Goal: Obtain resource: Download file/media

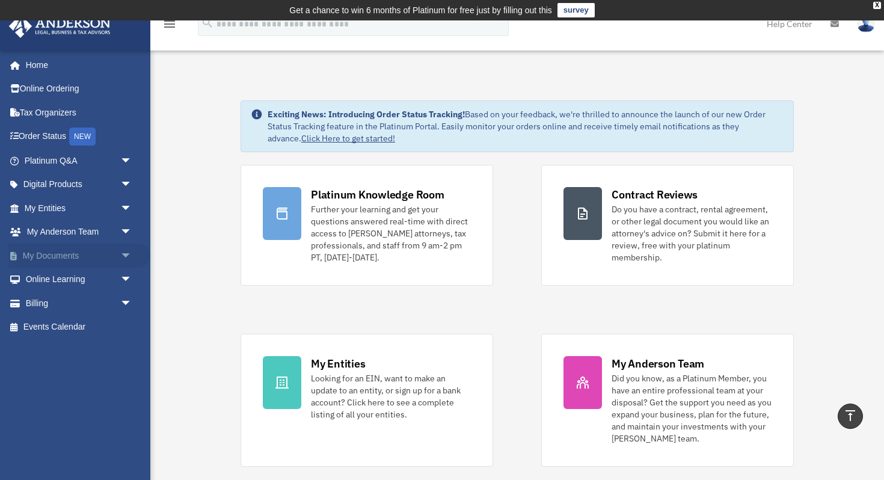
scroll to position [428, 0]
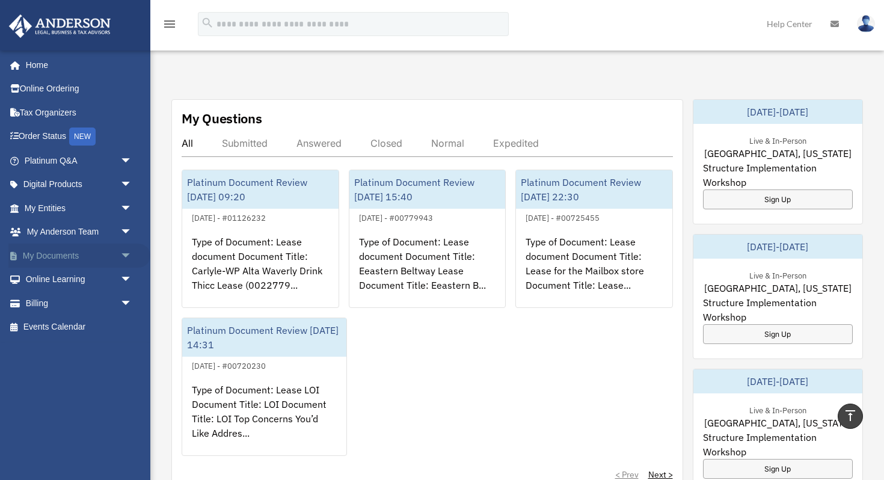
click at [51, 260] on link "My Documents arrow_drop_down" at bounding box center [79, 256] width 142 height 24
click at [75, 256] on link "My Documents arrow_drop_down" at bounding box center [79, 256] width 142 height 24
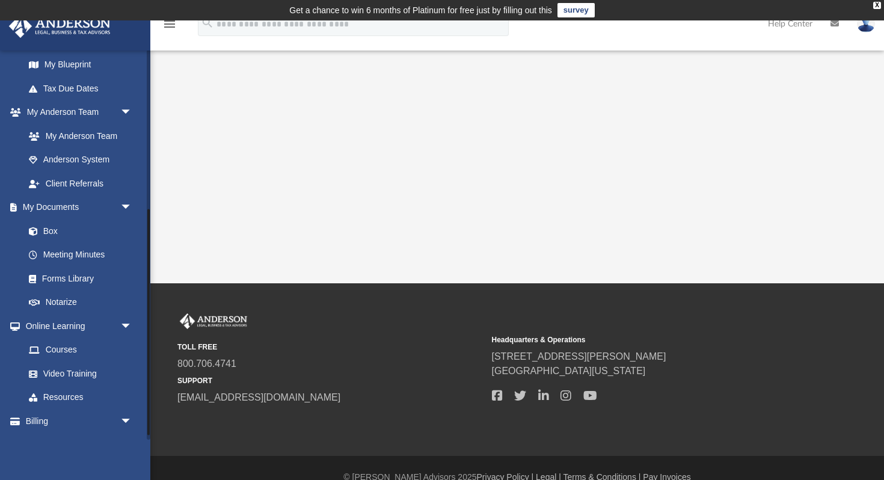
scroll to position [275, 0]
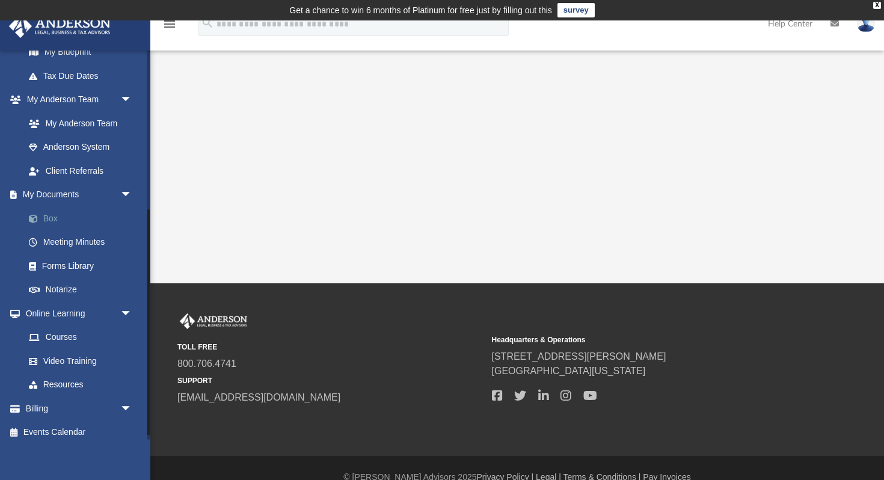
click at [52, 216] on link "Box" at bounding box center [83, 218] width 133 height 24
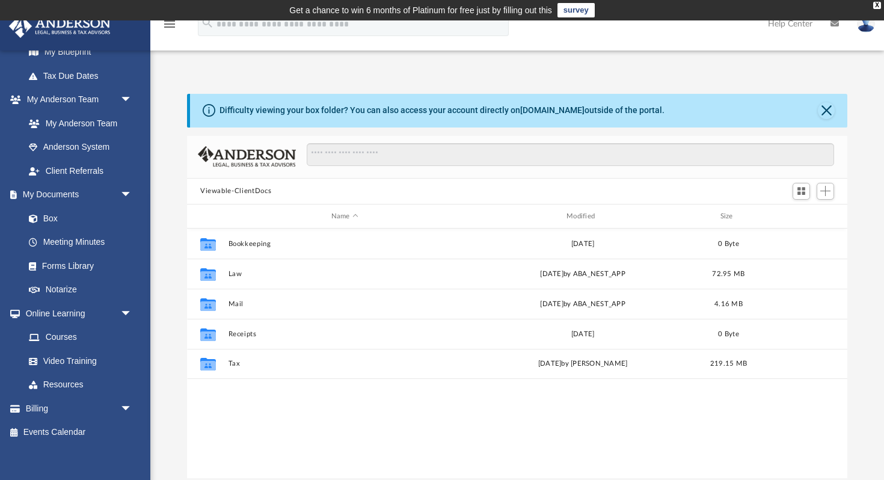
scroll to position [273, 660]
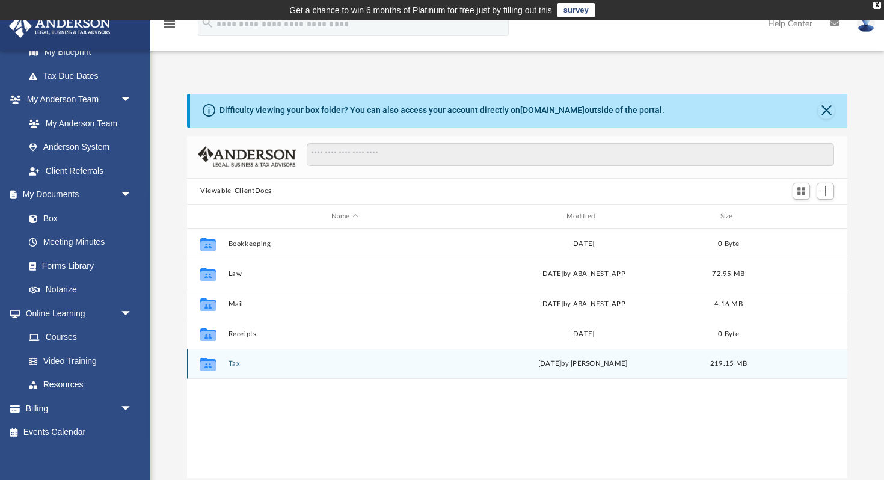
click at [236, 365] on button "Tax" at bounding box center [344, 364] width 233 height 8
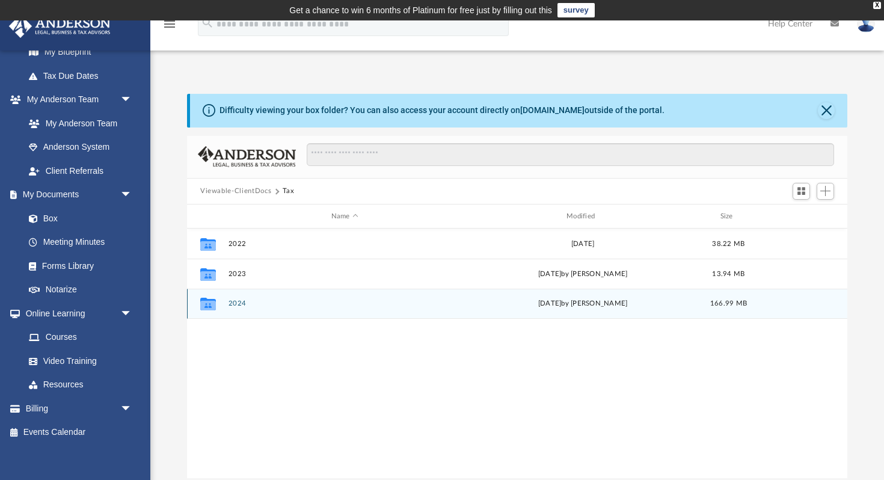
click at [242, 302] on button "2024" at bounding box center [344, 304] width 233 height 8
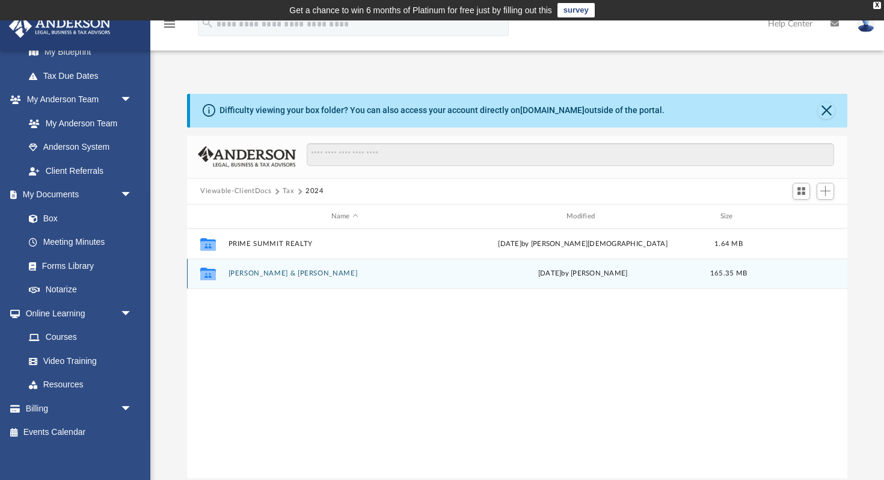
click at [280, 272] on button "[PERSON_NAME] & [PERSON_NAME]" at bounding box center [344, 274] width 233 height 8
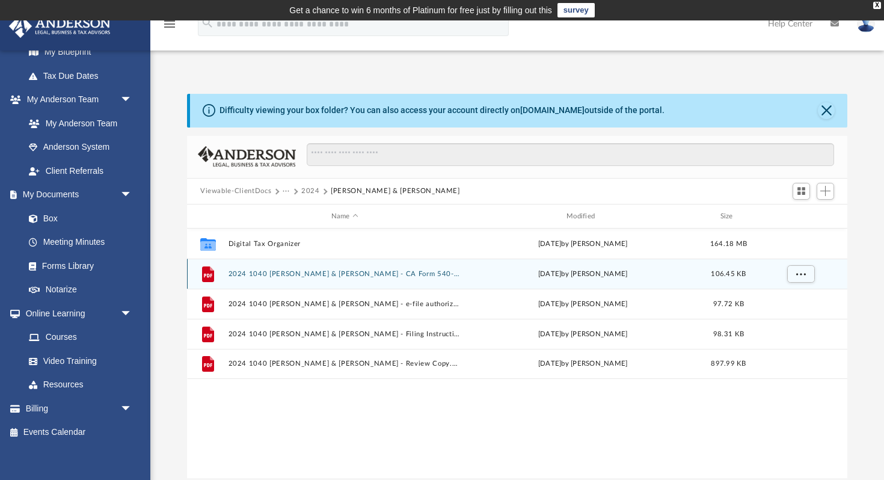
click at [277, 275] on button "2024 1040 [PERSON_NAME] & [PERSON_NAME] - CA Form 540-ES Estimated Tax Payment.…" at bounding box center [344, 274] width 233 height 8
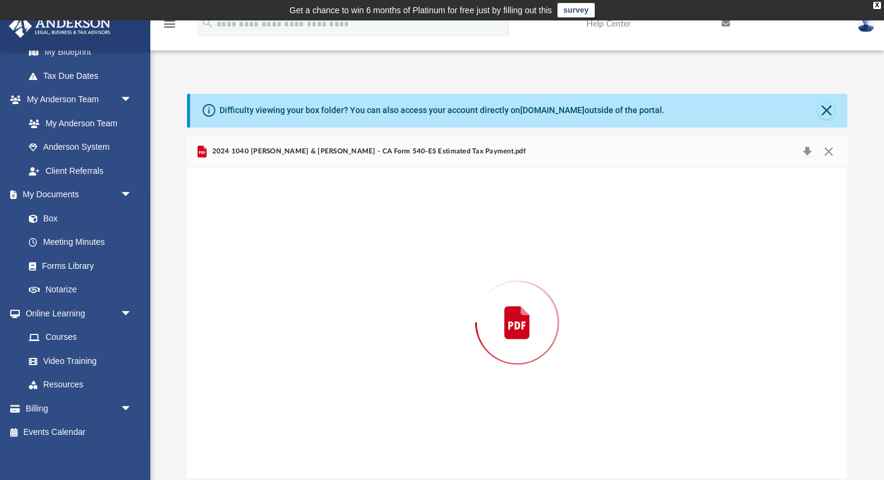
click at [277, 275] on div "Preview" at bounding box center [517, 322] width 660 height 310
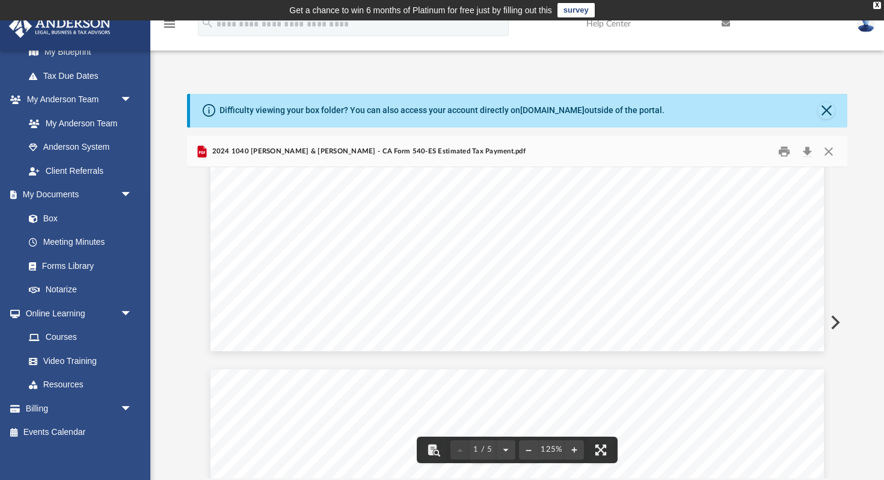
scroll to position [1, 0]
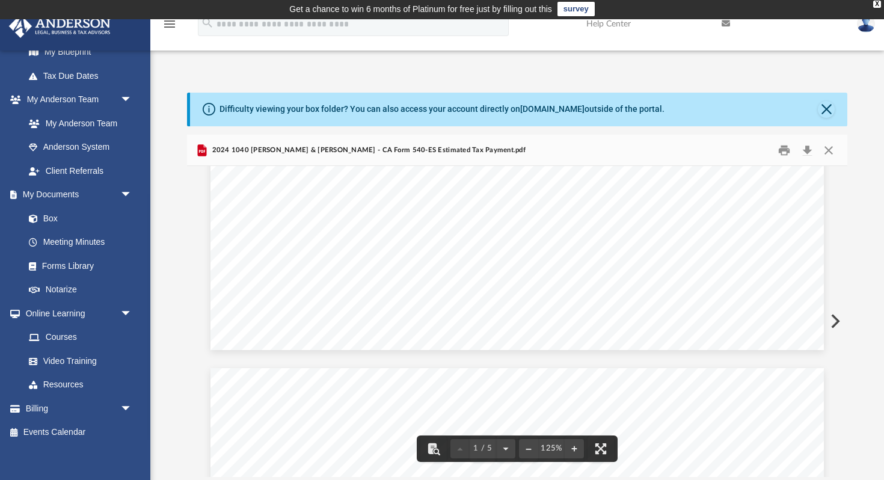
click at [835, 324] on button "Preview" at bounding box center [834, 321] width 26 height 34
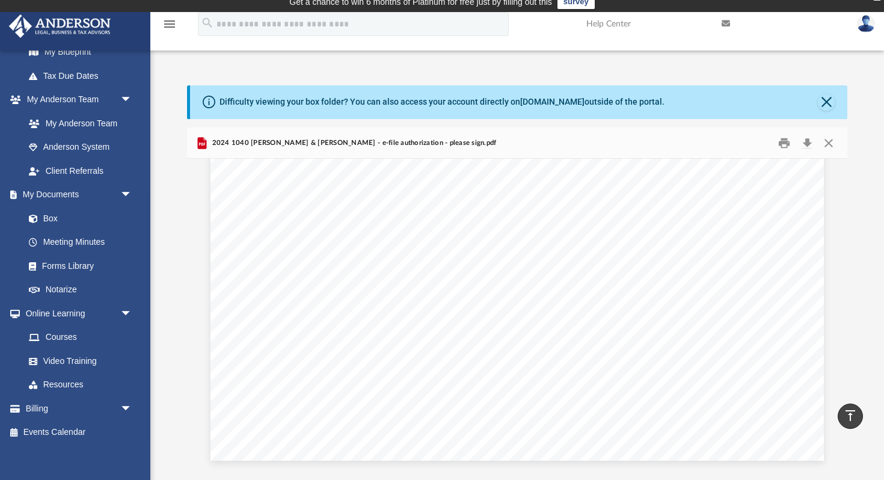
scroll to position [0, 0]
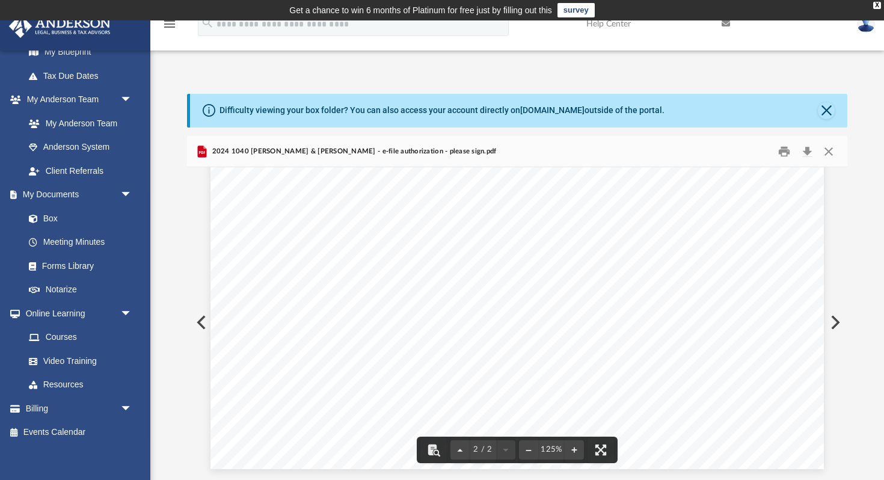
click at [834, 324] on button "Preview" at bounding box center [834, 322] width 26 height 34
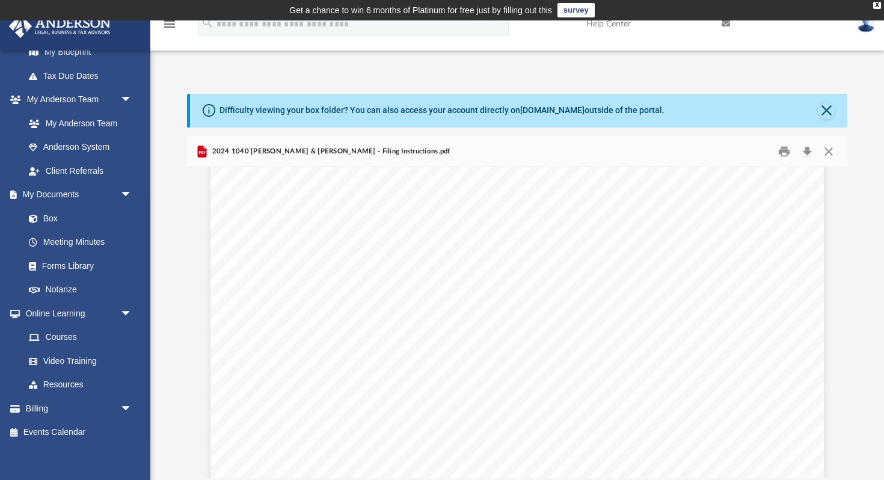
scroll to position [363, 0]
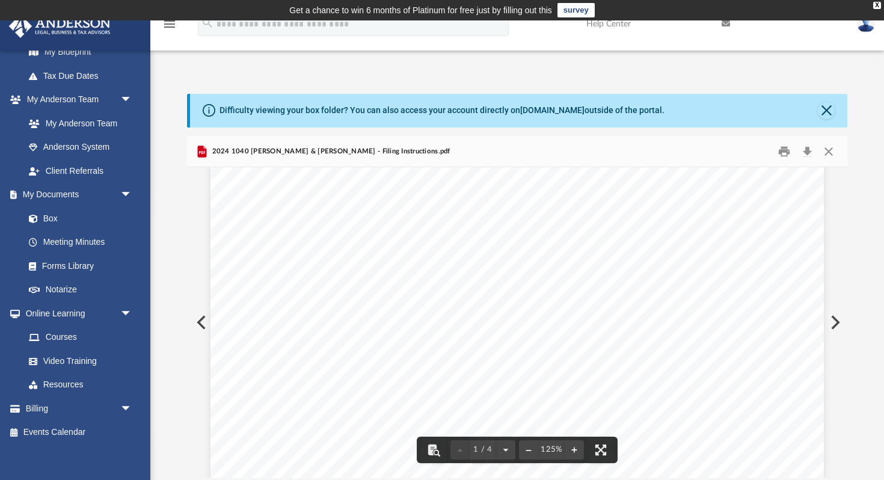
click at [835, 322] on button "Preview" at bounding box center [834, 322] width 26 height 34
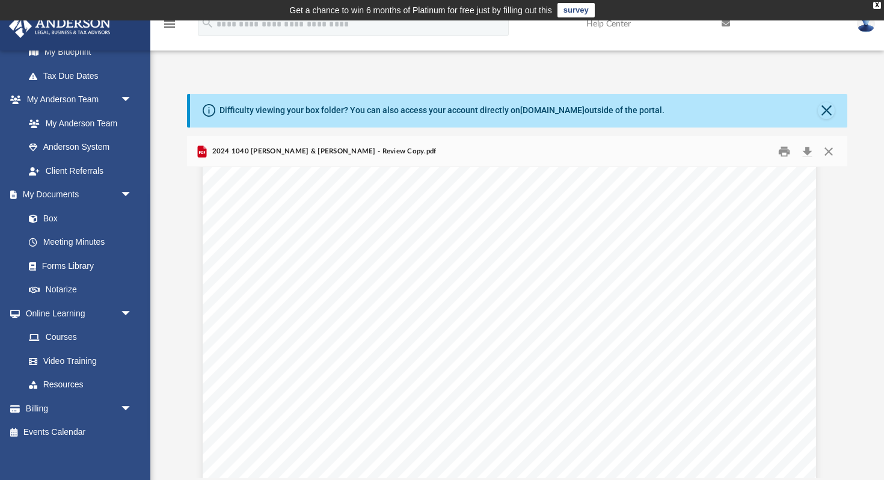
scroll to position [18645, 8]
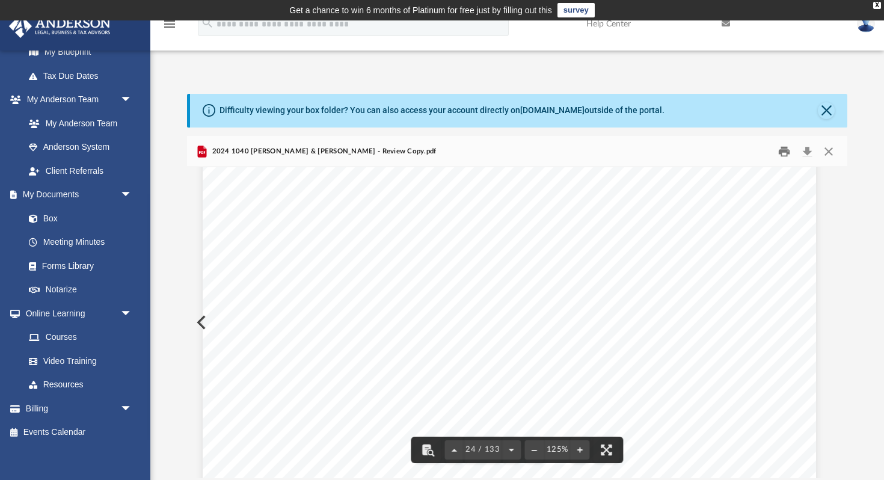
click at [787, 151] on button "Print" at bounding box center [785, 151] width 24 height 19
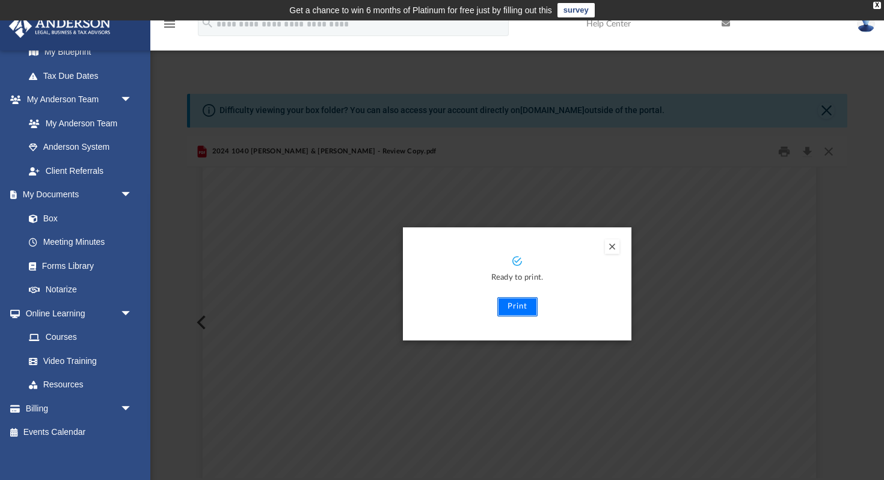
click at [516, 308] on button "Print" at bounding box center [517, 306] width 40 height 19
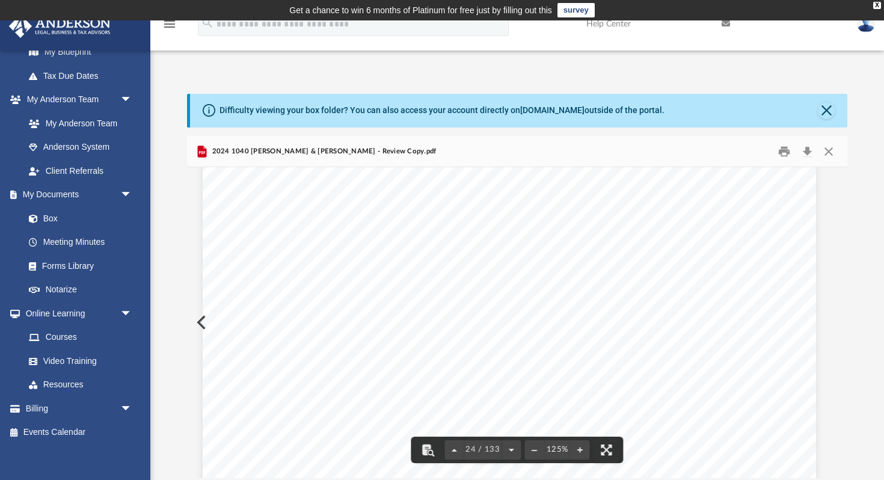
click at [205, 319] on div "Department of the Treasury Internal Revenue Service Attachment Sequence No. If …" at bounding box center [509, 419] width 613 height 794
click at [200, 323] on button "Preview" at bounding box center [200, 322] width 26 height 34
click at [787, 152] on button "Print" at bounding box center [785, 151] width 24 height 19
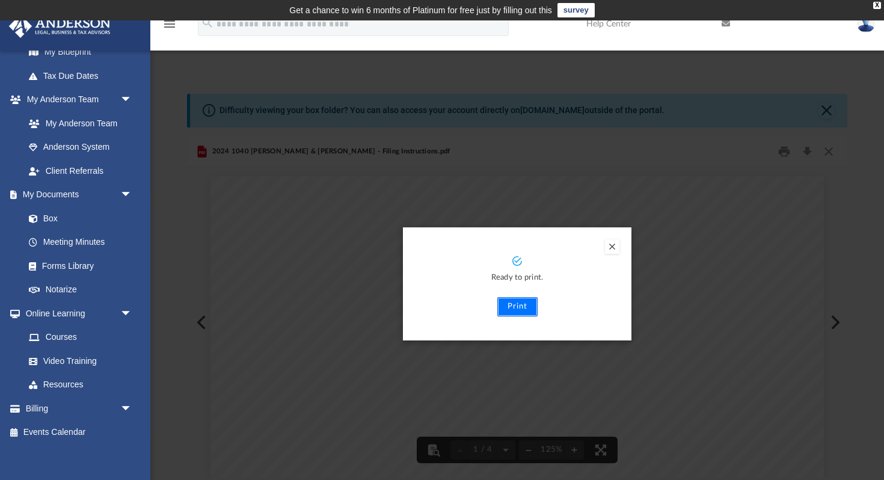
click at [521, 308] on button "Print" at bounding box center [517, 306] width 40 height 19
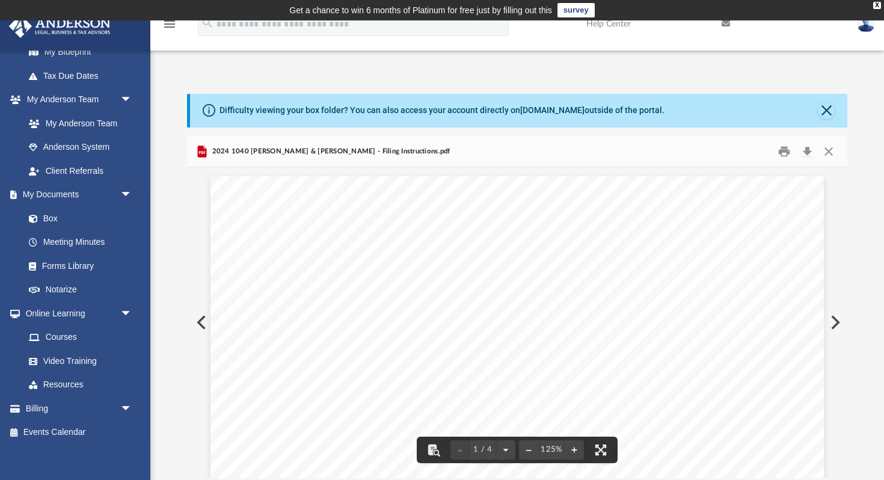
click at [200, 321] on button "Preview" at bounding box center [200, 322] width 26 height 34
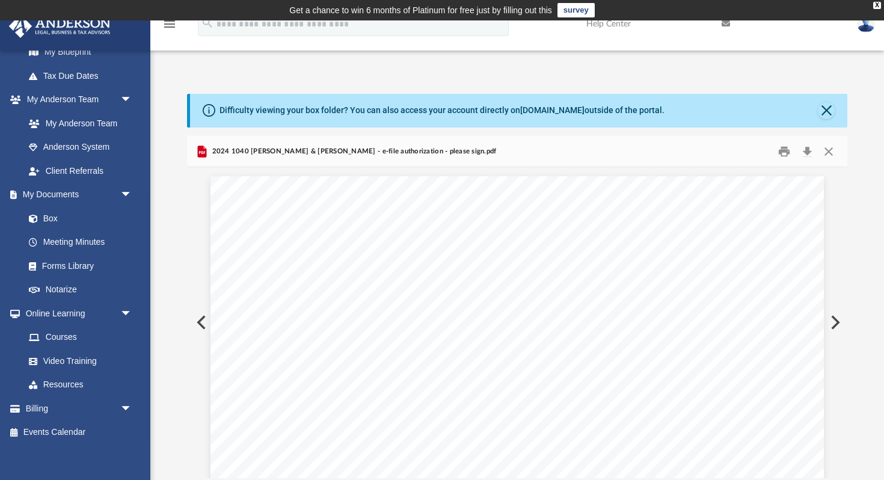
scroll to position [812, 0]
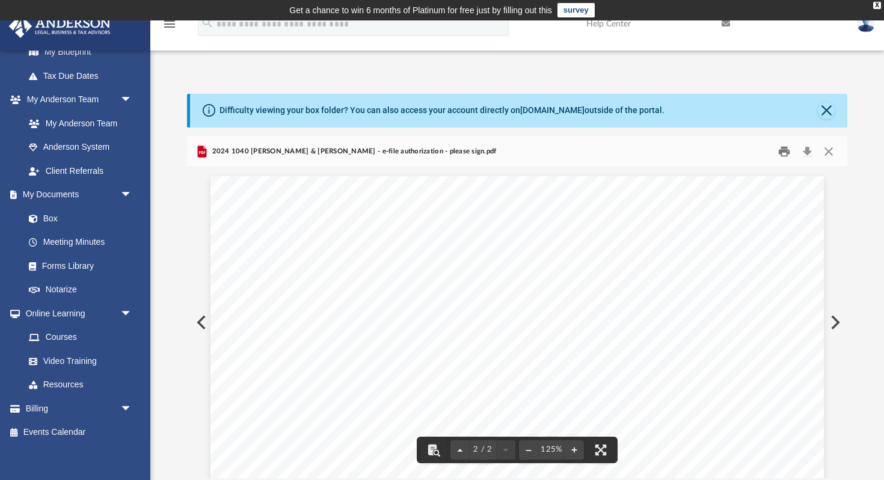
click at [782, 153] on button "Print" at bounding box center [785, 151] width 24 height 19
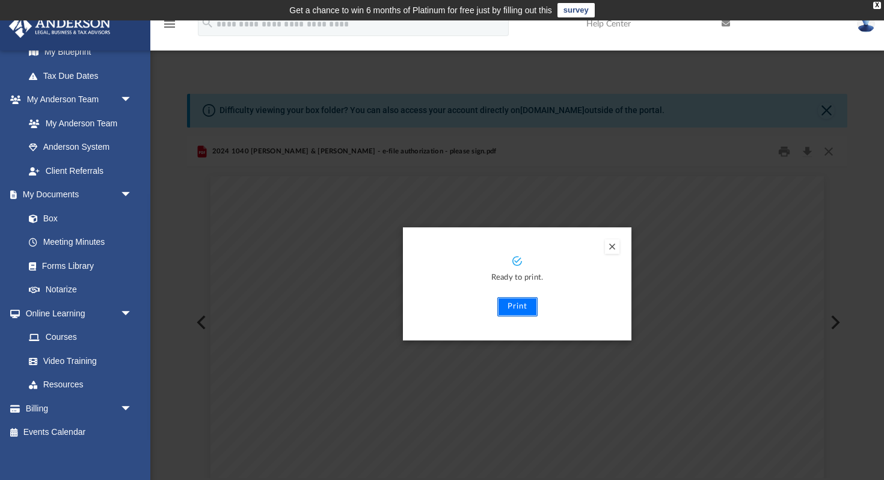
click at [527, 314] on button "Print" at bounding box center [517, 306] width 40 height 19
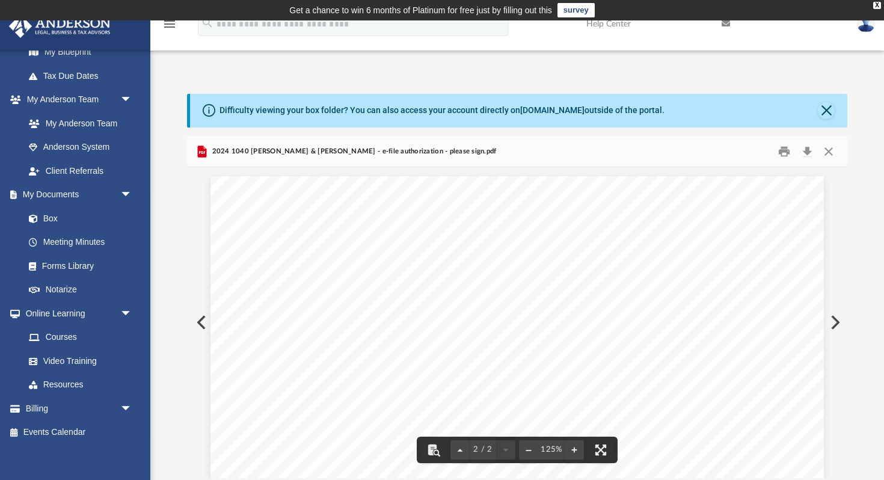
click at [205, 325] on button "Preview" at bounding box center [200, 322] width 26 height 34
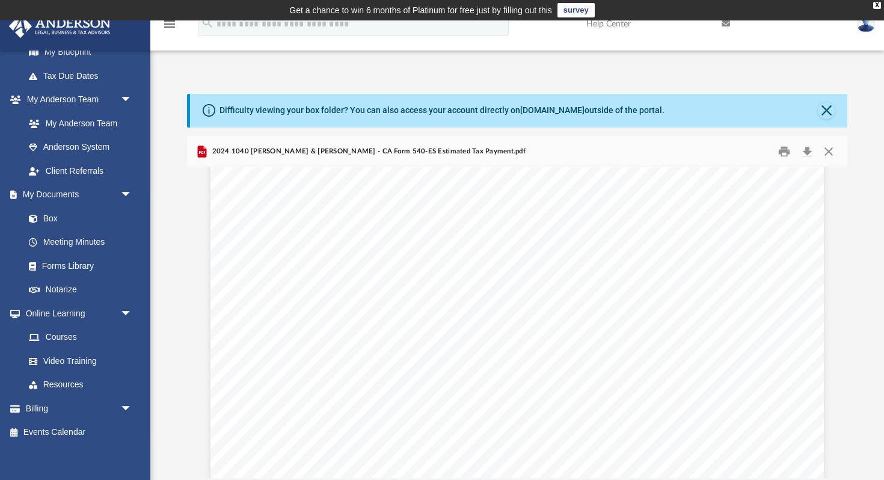
scroll to position [2201, 0]
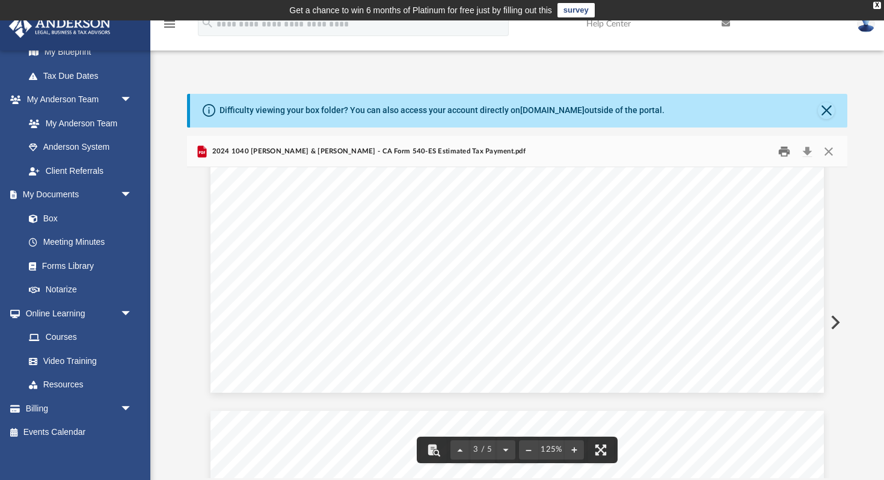
click at [785, 155] on button "Print" at bounding box center [785, 151] width 24 height 19
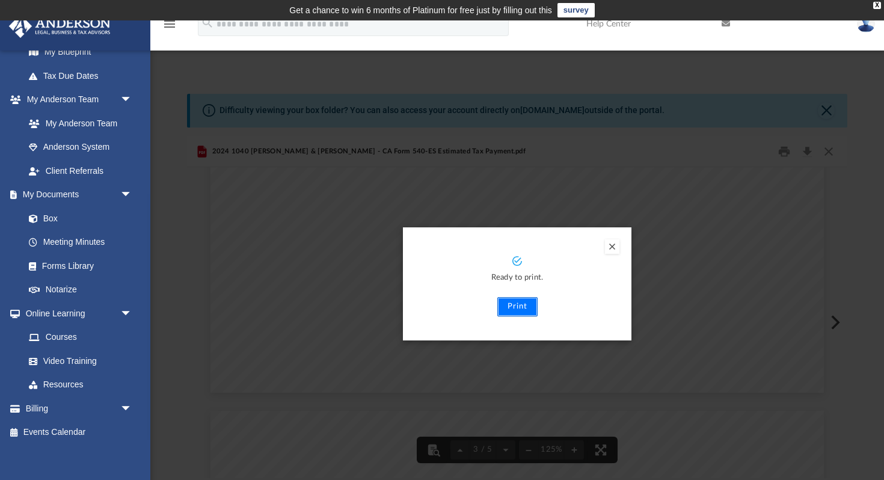
click at [520, 310] on button "Print" at bounding box center [517, 306] width 40 height 19
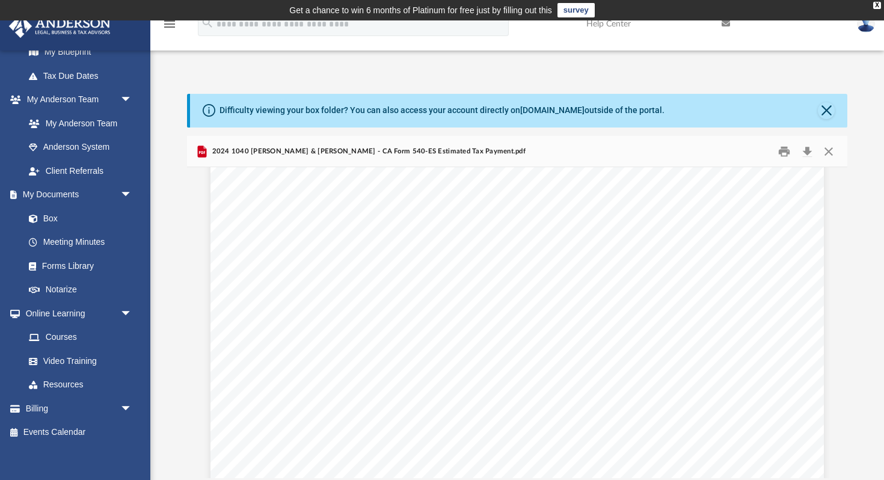
scroll to position [0, 0]
